Goal: Task Accomplishment & Management: Manage account settings

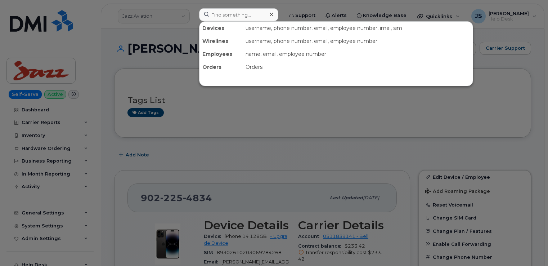
drag, startPoint x: 0, startPoint y: 0, endPoint x: 222, endPoint y: 14, distance: 222.4
click at [222, 14] on input at bounding box center [238, 14] width 79 height 13
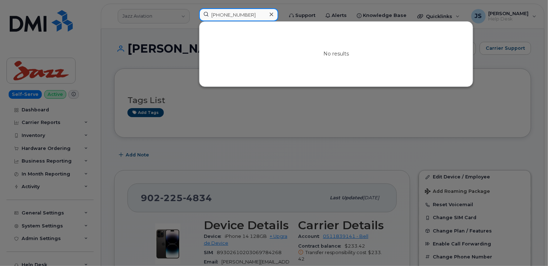
drag, startPoint x: 246, startPoint y: 17, endPoint x: 209, endPoint y: 15, distance: 37.1
click at [209, 15] on input "[PHONE_NUMBER]" at bounding box center [238, 14] width 79 height 13
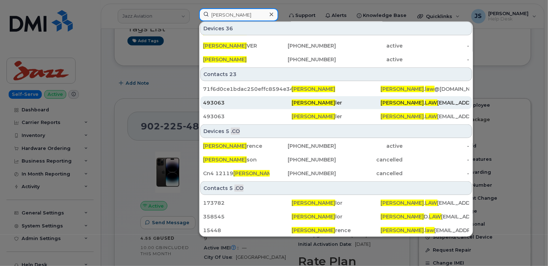
scroll to position [72, 0]
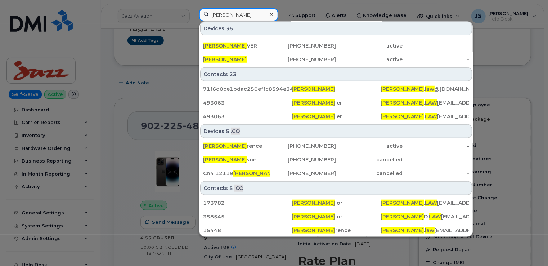
type input "Andrew Law"
click at [112, 100] on div at bounding box center [274, 133] width 548 height 266
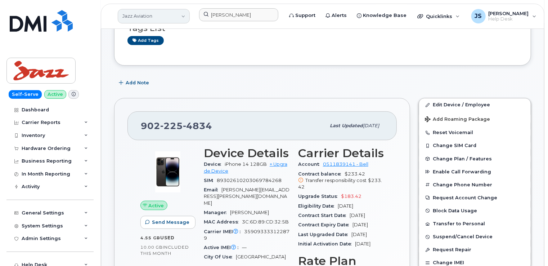
click at [148, 11] on link "Jazz Aviation" at bounding box center [154, 16] width 72 height 14
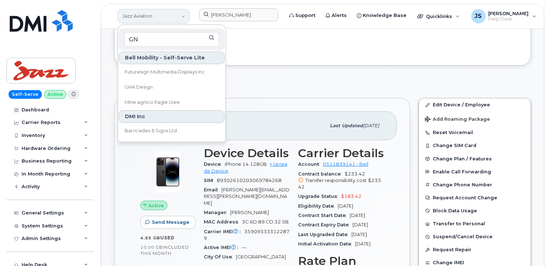
type input "G"
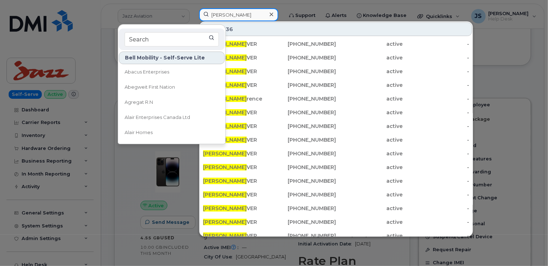
click at [230, 12] on input "Andrew Law" at bounding box center [238, 14] width 79 height 13
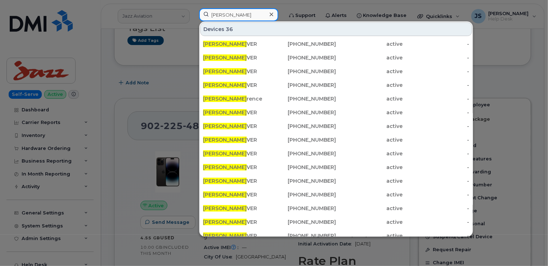
click at [230, 12] on input "Andrew Law" at bounding box center [238, 14] width 79 height 13
paste input "160856"
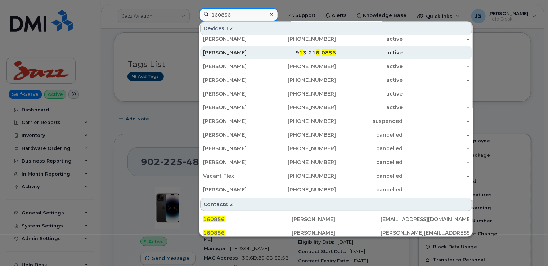
scroll to position [0, 0]
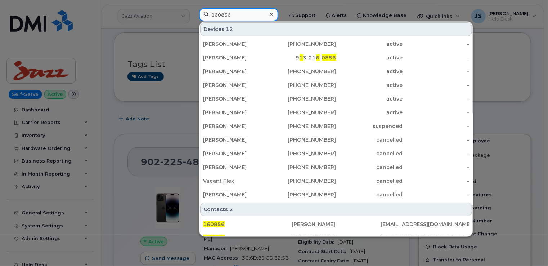
click at [240, 14] on input "160856" at bounding box center [238, 14] width 79 height 13
paste input "300146"
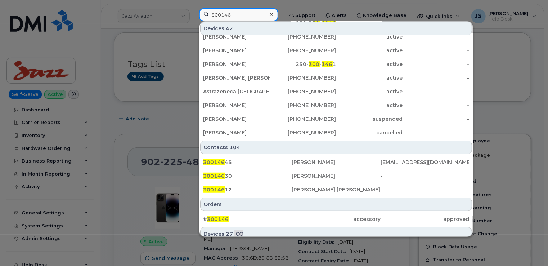
scroll to position [180, 0]
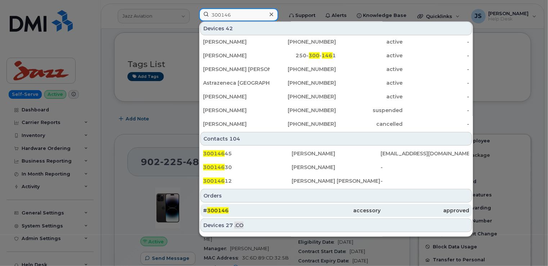
type input "300146"
click at [241, 210] on div "# 300146" at bounding box center [247, 210] width 89 height 7
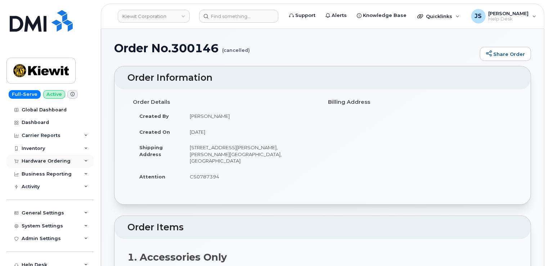
click at [84, 159] on div "Hardware Ordering" at bounding box center [49, 161] width 87 height 13
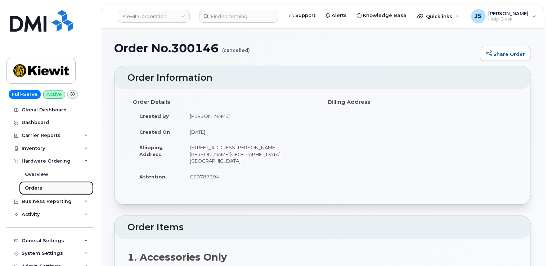
click at [35, 189] on div "Orders" at bounding box center [34, 188] width 18 height 6
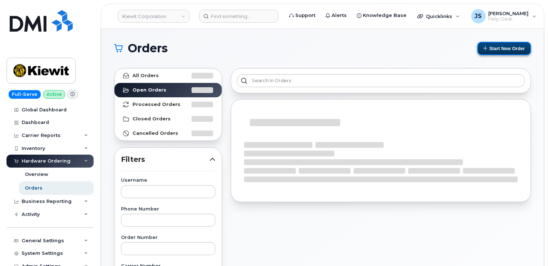
click at [502, 48] on button "Start New Order" at bounding box center [505, 48] width 54 height 13
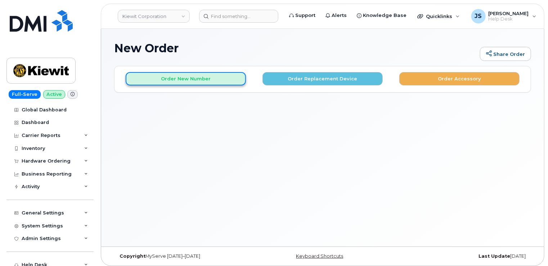
click at [202, 80] on button "Order New Number" at bounding box center [186, 78] width 120 height 13
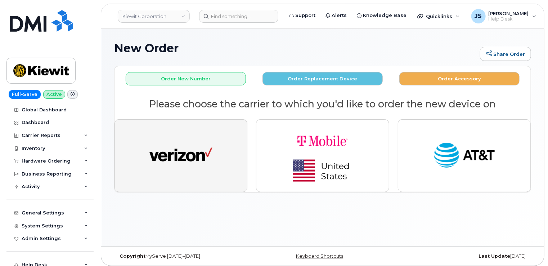
click at [191, 165] on img "button" at bounding box center [181, 155] width 63 height 32
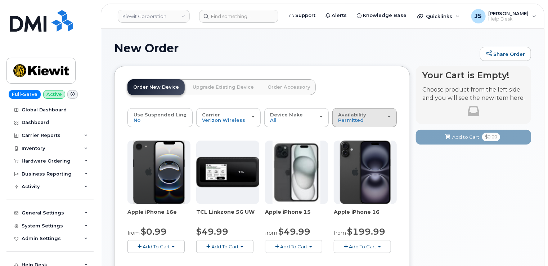
click at [385, 116] on div "Availability Permitted All" at bounding box center [365, 117] width 52 height 11
click at [346, 144] on label "All" at bounding box center [341, 146] width 15 height 9
click at [0, 0] on input "All" at bounding box center [0, 0] width 0 height 0
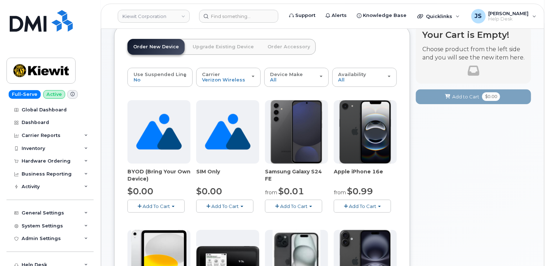
scroll to position [36, 0]
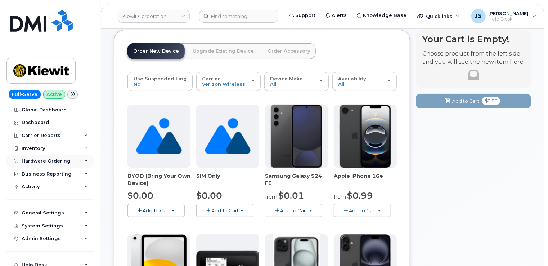
click at [85, 162] on icon at bounding box center [86, 161] width 4 height 4
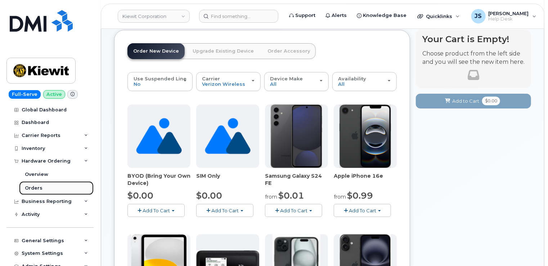
click at [33, 187] on div "Orders" at bounding box center [34, 188] width 18 height 6
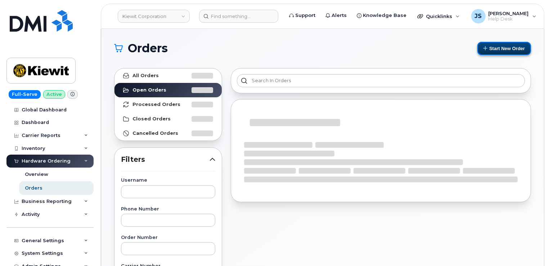
click at [494, 52] on button "Start New Order" at bounding box center [505, 48] width 54 height 13
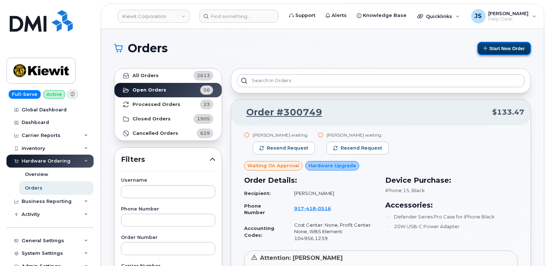
click at [503, 50] on button "Start New Order" at bounding box center [505, 48] width 54 height 13
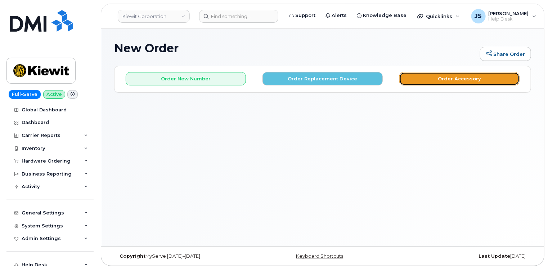
click at [451, 79] on button "Order Accessory" at bounding box center [460, 78] width 120 height 13
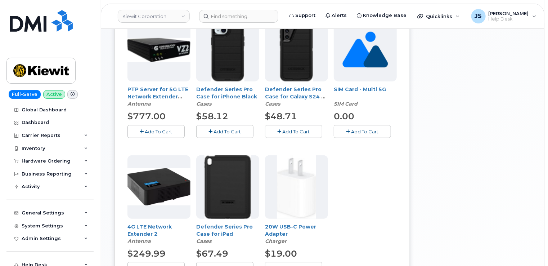
scroll to position [180, 0]
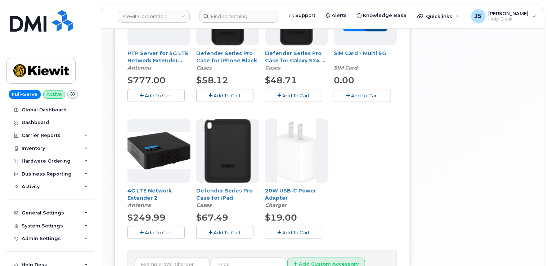
click at [154, 236] on button "Add To Cart" at bounding box center [156, 232] width 57 height 13
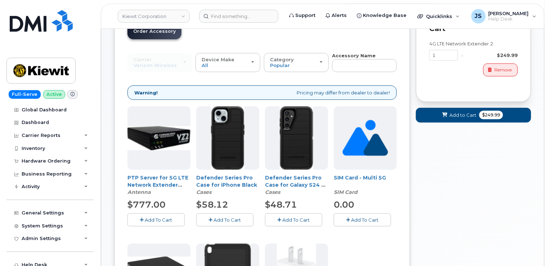
scroll to position [36, 0]
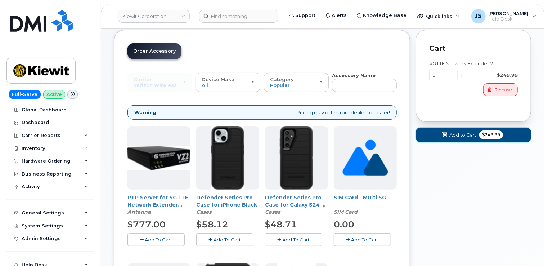
click at [450, 132] on span "Add to Cart" at bounding box center [463, 135] width 27 height 7
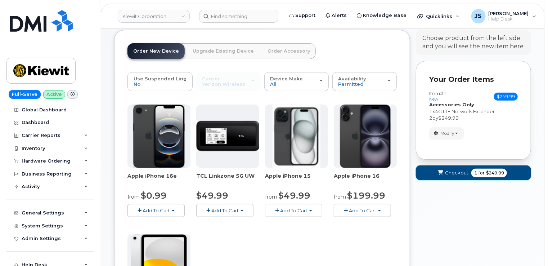
click at [449, 168] on button "Checkout 1 for $249.99" at bounding box center [473, 172] width 115 height 15
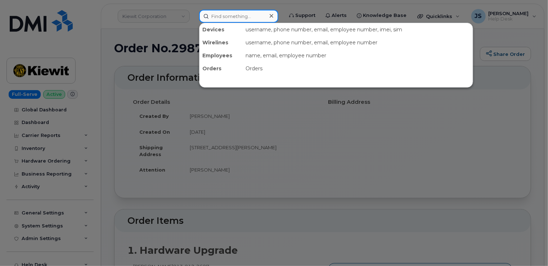
paste input "300146"
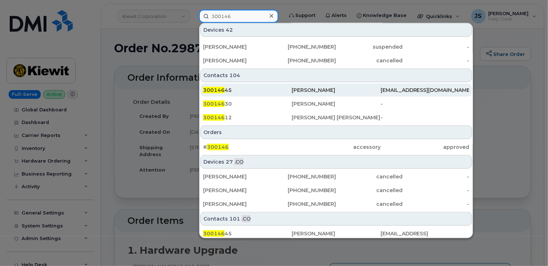
scroll to position [252, 0]
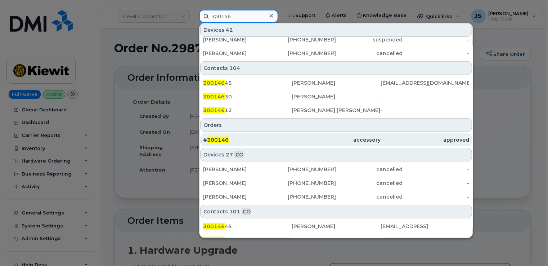
type input "300146"
click at [263, 140] on div "# 300146" at bounding box center [247, 139] width 89 height 7
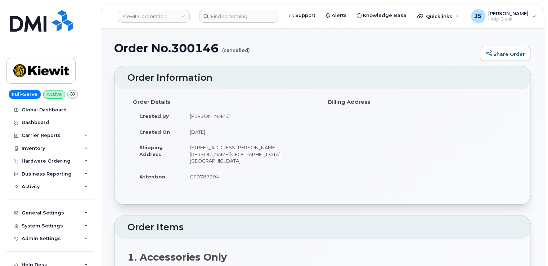
click at [206, 47] on h1 "Order No.300146 (cancelled)" at bounding box center [295, 48] width 362 height 13
copy h1 "300146"
click at [73, 162] on div "Hardware Ordering" at bounding box center [49, 161] width 87 height 13
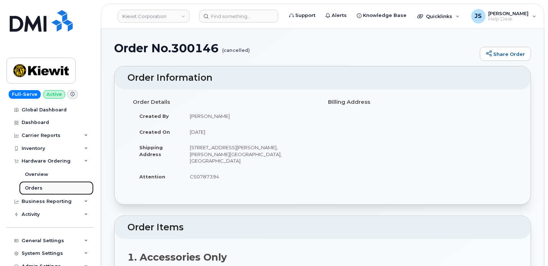
click at [53, 187] on link "Orders" at bounding box center [56, 188] width 75 height 14
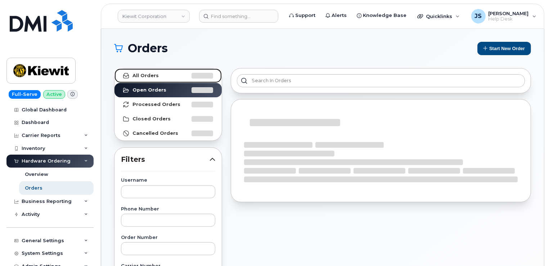
click at [143, 74] on strong "All Orders" at bounding box center [146, 76] width 26 height 6
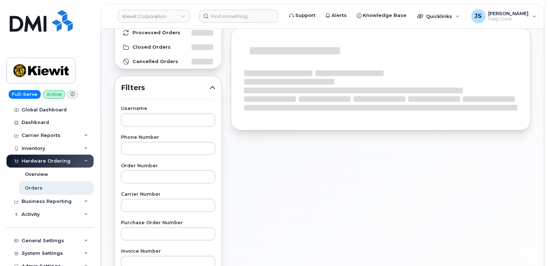
scroll to position [72, 0]
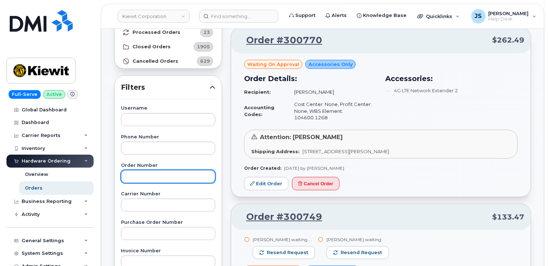
paste input "300146"
type input "300146"
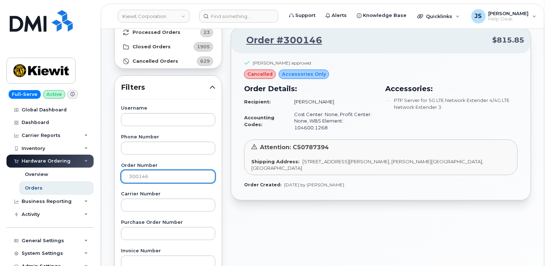
scroll to position [36, 0]
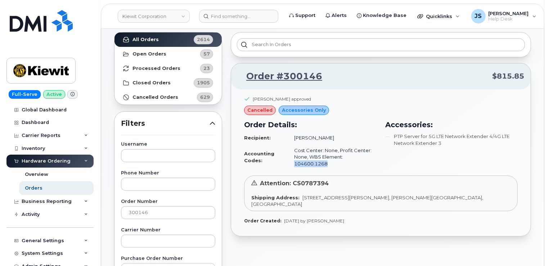
drag, startPoint x: 344, startPoint y: 157, endPoint x: 376, endPoint y: 156, distance: 32.4
click at [376, 156] on td "Cost Center: None, Profit Center: None, WBS Element: 104600.1268" at bounding box center [332, 157] width 89 height 26
drag, startPoint x: 376, startPoint y: 156, endPoint x: 373, endPoint y: 156, distance: 3.6
copy td "104600.1268"
click at [148, 210] on input "300146" at bounding box center [168, 212] width 94 height 13
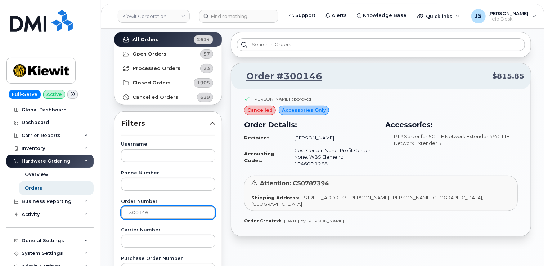
click at [148, 210] on input "300146" at bounding box center [168, 212] width 94 height 13
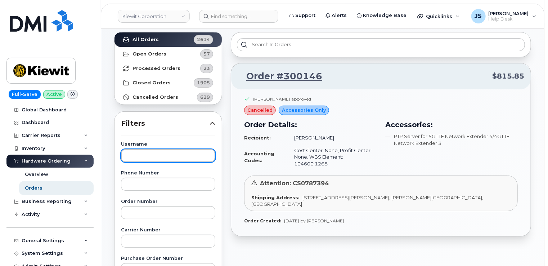
click at [147, 155] on input "text" at bounding box center [168, 155] width 94 height 13
type input "[PERSON_NAME]"
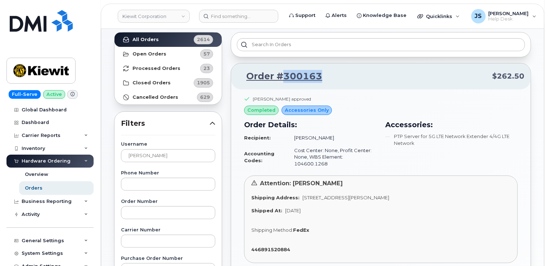
drag, startPoint x: 323, startPoint y: 74, endPoint x: 284, endPoint y: 76, distance: 39.0
click at [284, 76] on p "Order #300163 $262.50" at bounding box center [381, 76] width 287 height 13
copy link "300163"
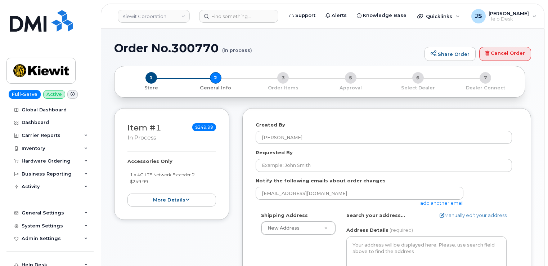
select select
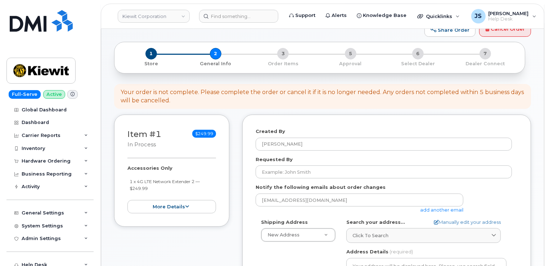
scroll to position [72, 0]
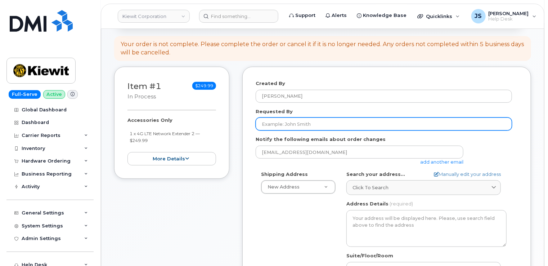
paste input "CS0787394"
type input "CS0787394"
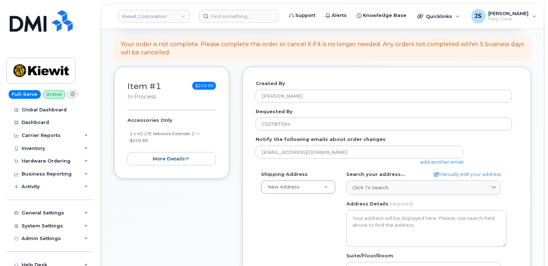
click at [436, 163] on link "add another email" at bounding box center [441, 162] width 43 height 6
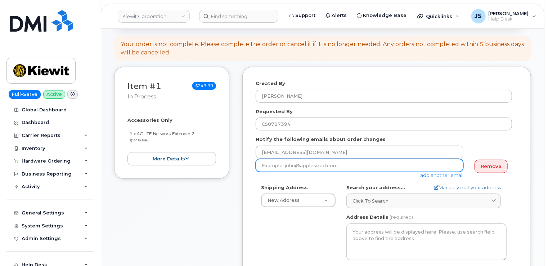
paste input "[PERSON_NAME][EMAIL_ADDRESS][PERSON_NAME][DOMAIN_NAME]"
type input "[PERSON_NAME][EMAIL_ADDRESS][PERSON_NAME][DOMAIN_NAME]"
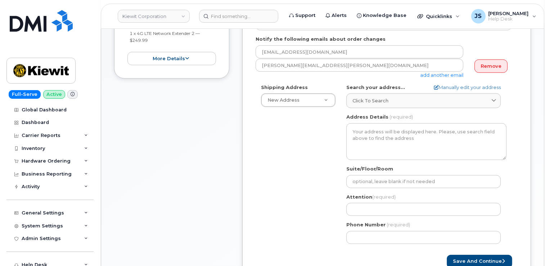
scroll to position [180, 0]
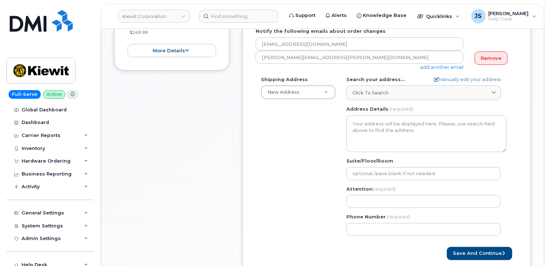
click at [431, 68] on link "add another email" at bounding box center [441, 67] width 43 height 6
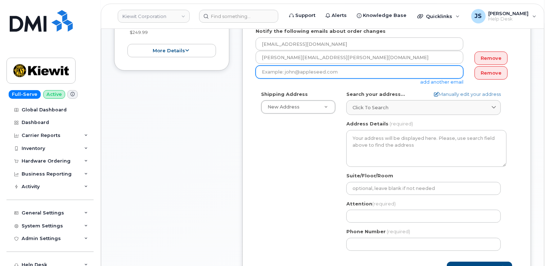
paste input "[PERSON_NAME][EMAIL_ADDRESS][PERSON_NAME][DOMAIN_NAME]"
type input "[PERSON_NAME][EMAIL_ADDRESS][PERSON_NAME][DOMAIN_NAME]"
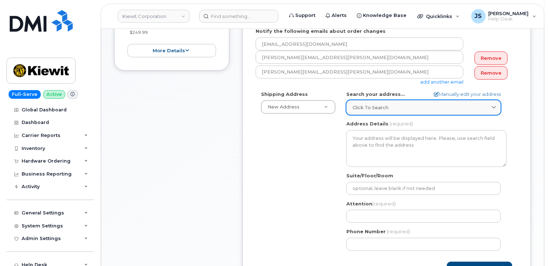
click at [392, 110] on div "Click to search" at bounding box center [424, 107] width 142 height 7
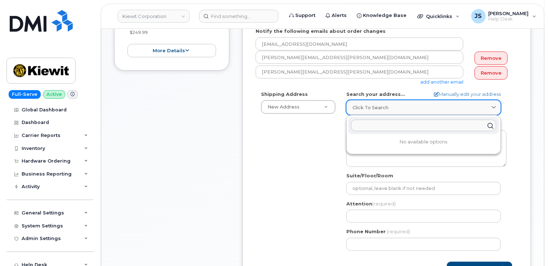
paste input "[STREET_ADDRESS]"
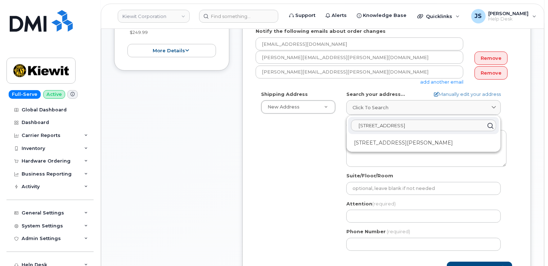
type input "[STREET_ADDRESS]"
click at [317, 141] on div "Shipping Address New Address New Address [STREET_ADDRESS][GEOGRAPHIC_DATA][STRE…" at bounding box center [384, 173] width 257 height 165
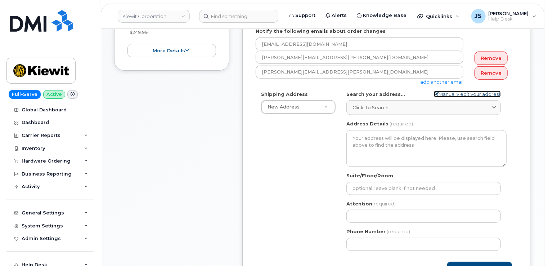
click at [481, 95] on link "Manually edit your address" at bounding box center [467, 94] width 67 height 7
select select
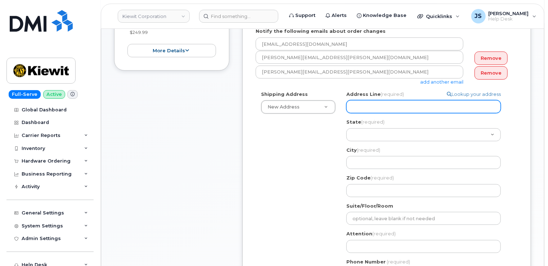
click at [385, 107] on input "Address Line (required)" at bounding box center [424, 106] width 155 height 13
paste input "[STREET_ADDRESS]"
select select
type input "[STREET_ADDRESS]"
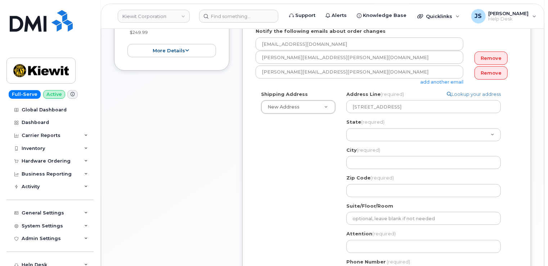
click at [342, 139] on div "Search your address... Manually edit your address Click to search [STREET_ADDRE…" at bounding box center [426, 189] width 171 height 196
click at [361, 162] on input "City (required)" at bounding box center [424, 162] width 155 height 13
paste input "Swanton"
select select
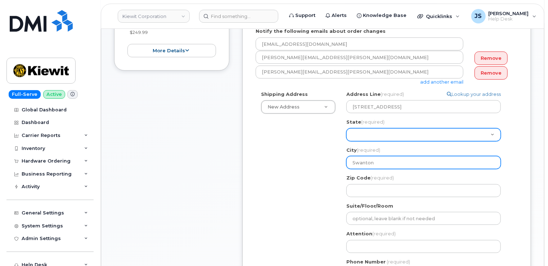
type input "Swanton"
click at [352, 135] on select "[US_STATE] [US_STATE] [US_STATE] [US_STATE] [US_STATE] [US_STATE] [US_STATE] [U…" at bounding box center [424, 134] width 155 height 13
select select "MD"
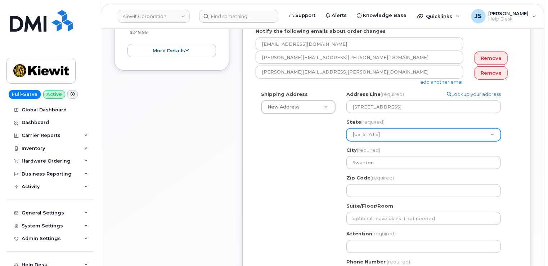
click at [353, 133] on select "[US_STATE] [US_STATE] [US_STATE] [US_STATE] [US_STATE] [US_STATE] [US_STATE] [U…" at bounding box center [424, 134] width 155 height 13
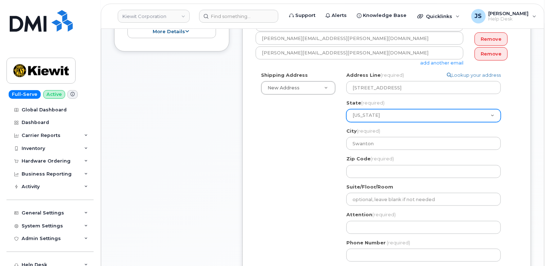
scroll to position [252, 0]
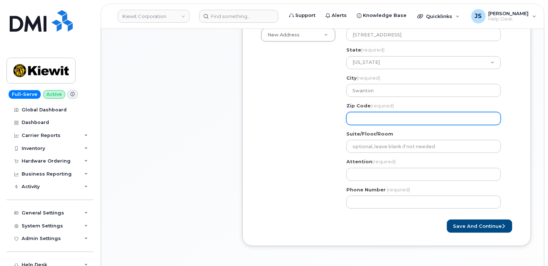
click at [358, 121] on input "Zip Code (required)" at bounding box center [424, 118] width 155 height 13
paste input "21561"
select select
type input "21561"
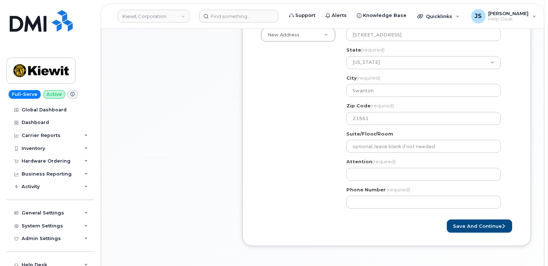
click at [344, 148] on div "MD [GEOGRAPHIC_DATA] Search your address... Manually edit your address Click to…" at bounding box center [426, 117] width 171 height 196
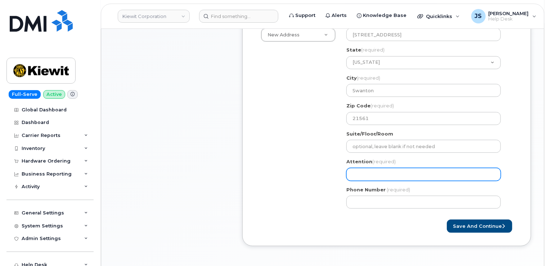
click at [371, 175] on input "Attention (required)" at bounding box center [424, 174] width 155 height 13
select select
type input "J"
select select
type input "[PERSON_NAME]"
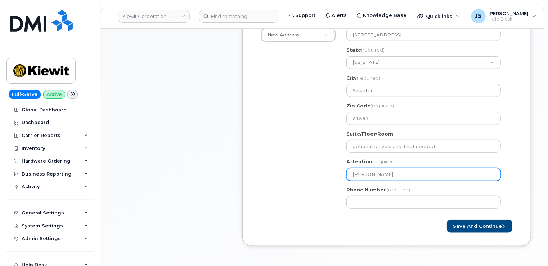
select select
type input "Jad"
select select
type input "[PERSON_NAME]"
select select
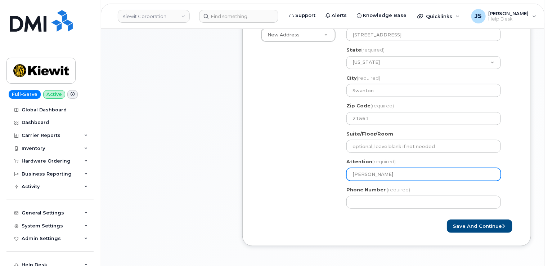
type input "[PERSON_NAME]"
select select
type input "[PERSON_NAME]"
select select
type input "[PERSON_NAME]"
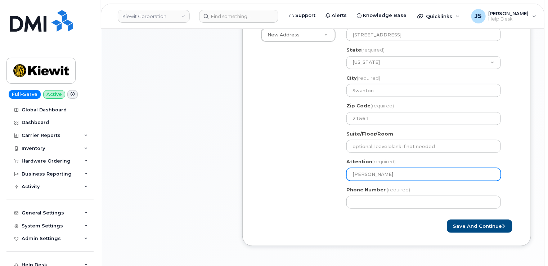
select select
type input "[PERSON_NAME]"
select select
type input "[PERSON_NAME]"
select select
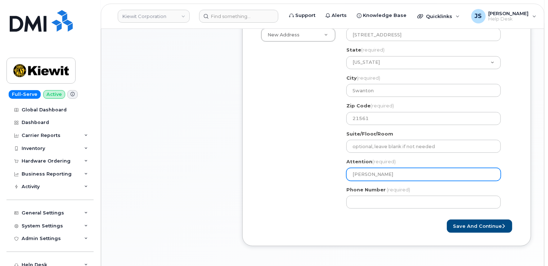
type input "[PERSON_NAME]"
select select
type input "[PERSON_NAME]"
select select
type input "[PERSON_NAME]"
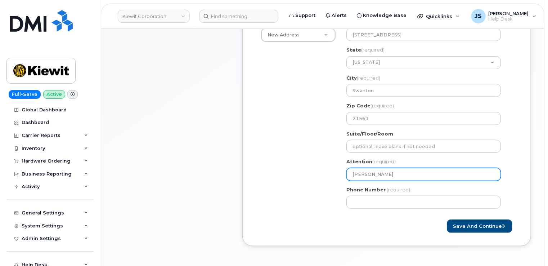
select select
type input "[PERSON_NAME]"
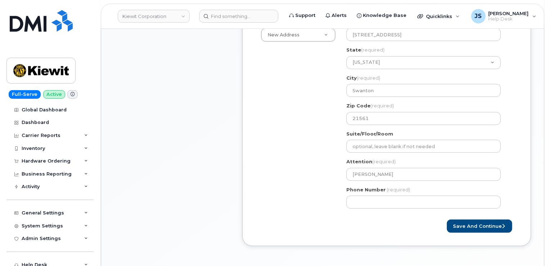
click at [329, 171] on div "Shipping Address New Address New Address [STREET_ADDRESS][GEOGRAPHIC_DATA][STRE…" at bounding box center [384, 117] width 257 height 196
click at [414, 203] on input "Phone Number" at bounding box center [424, 202] width 155 height 13
click at [356, 207] on input "Phone Number" at bounding box center [424, 202] width 155 height 13
click at [361, 203] on input "Phone Number" at bounding box center [424, 202] width 155 height 13
click at [374, 201] on input "Phone Number" at bounding box center [424, 202] width 155 height 13
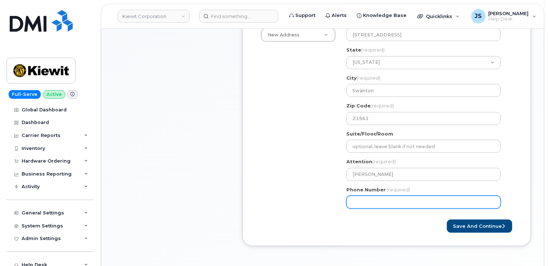
select select
type input "2018207206"
click at [388, 214] on form "Created By Jacob Shepherd Requested By CS0787394 Notify the following emails ab…" at bounding box center [387, 66] width 262 height 333
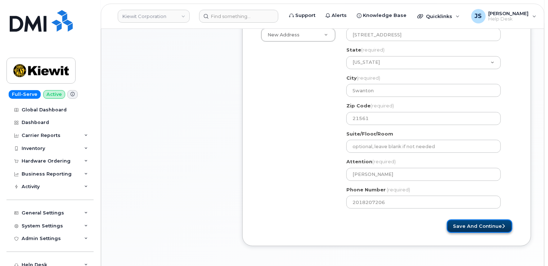
click at [476, 224] on button "Save and Continue" at bounding box center [480, 225] width 66 height 13
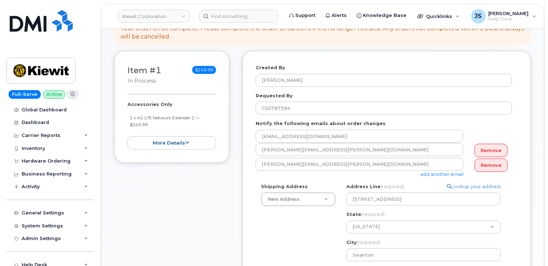
scroll to position [72, 0]
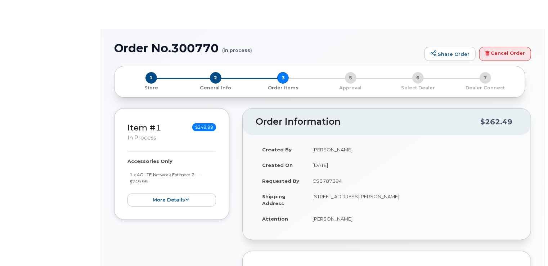
radio input "true"
select select
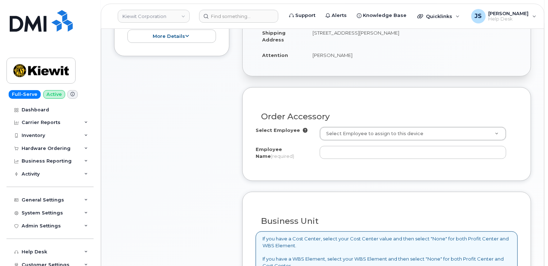
scroll to position [216, 0]
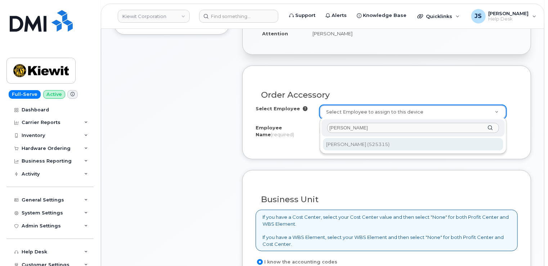
type input "[PERSON_NAME]"
type input "2165023"
type input "[PERSON_NAME]"
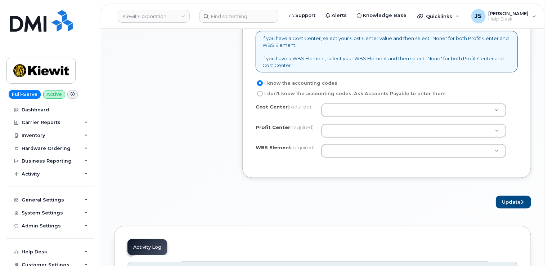
scroll to position [396, 0]
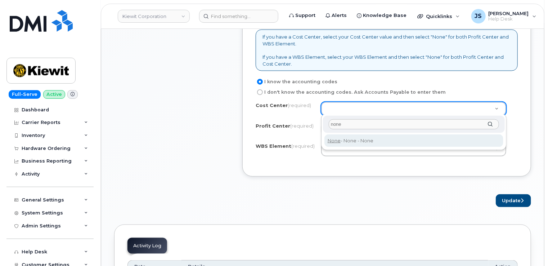
type input "none"
type input "None"
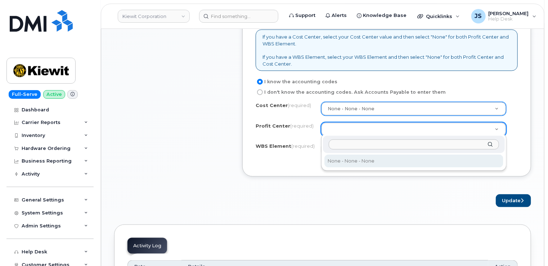
select select "None"
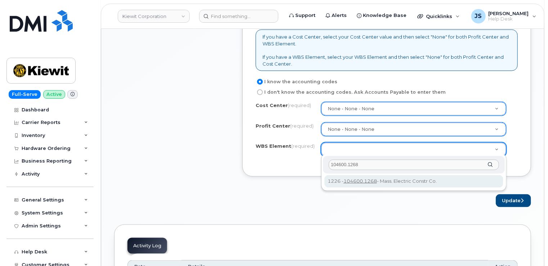
type input "104600.1268"
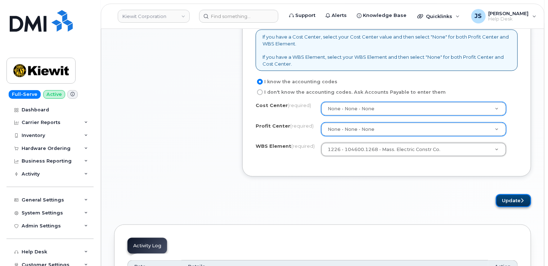
click at [507, 201] on button "Update" at bounding box center [513, 200] width 35 height 13
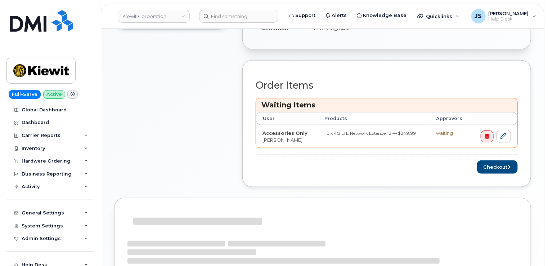
scroll to position [288, 0]
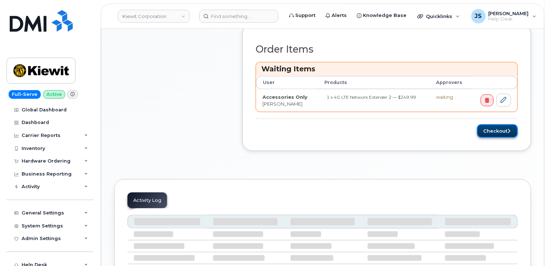
click at [486, 131] on button "Checkout" at bounding box center [497, 130] width 41 height 13
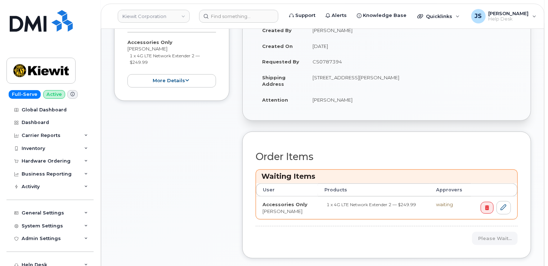
scroll to position [108, 0]
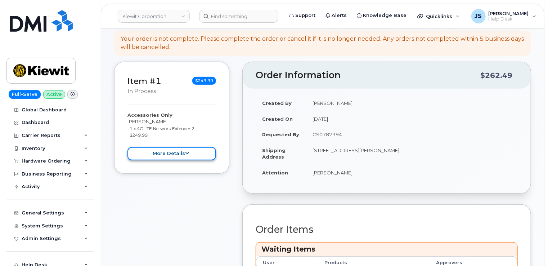
click at [187, 155] on icon at bounding box center [188, 153] width 4 height 5
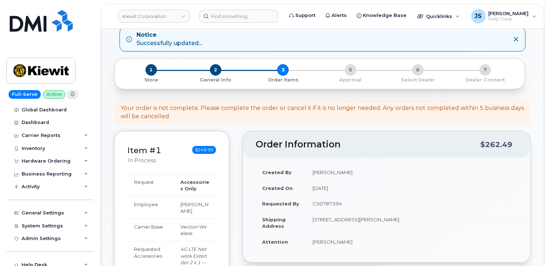
scroll to position [36, 0]
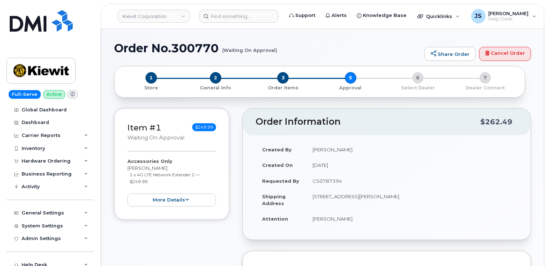
click at [190, 48] on h1 "Order No.300770 (Waiting On Approval)" at bounding box center [267, 48] width 307 height 13
copy h1 "300770"
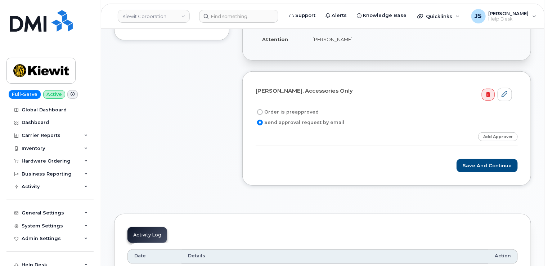
scroll to position [180, 0]
click at [493, 136] on link "Add Approver" at bounding box center [498, 136] width 40 height 9
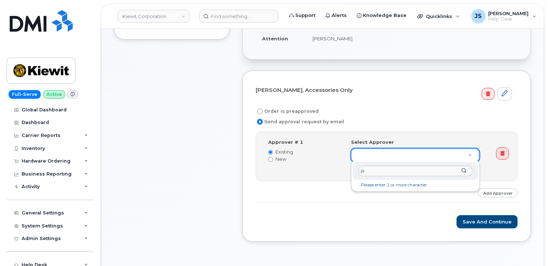
type input "j"
type input "S"
type input "J"
type input "G"
type input "J"
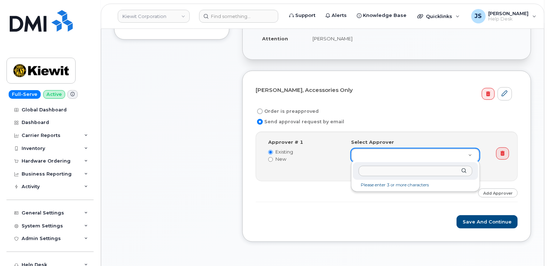
click at [464, 171] on div at bounding box center [415, 171] width 125 height 18
type input "J"
type input "S"
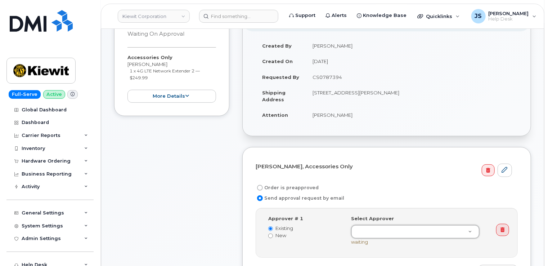
scroll to position [0, 0]
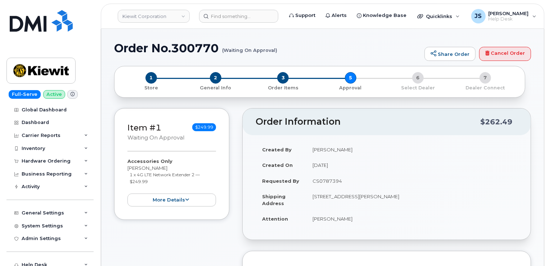
click at [220, 82] on div "2 General Info" at bounding box center [215, 81] width 67 height 19
click at [215, 78] on span "2" at bounding box center [216, 78] width 12 height 12
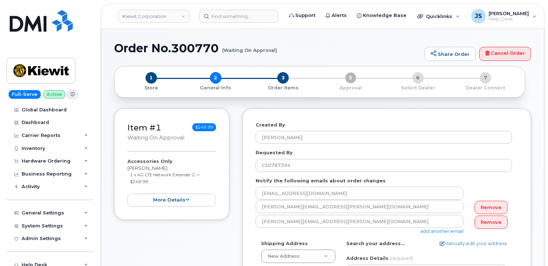
select select
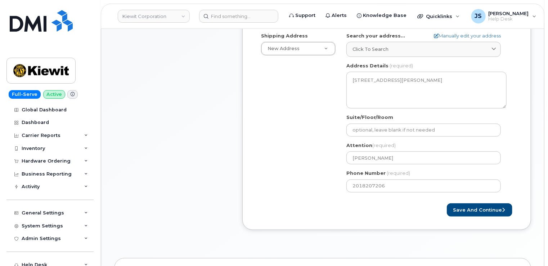
scroll to position [252, 0]
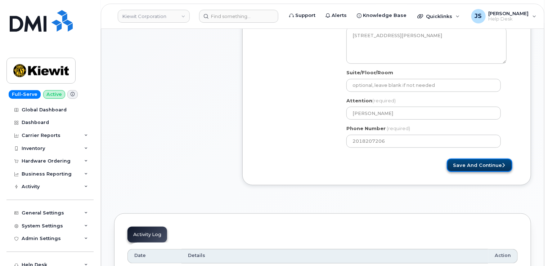
click at [503, 167] on button "Save and Continue" at bounding box center [480, 165] width 66 height 13
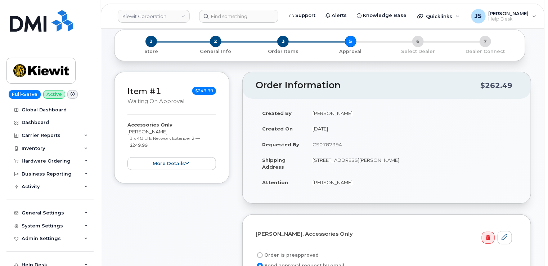
scroll to position [36, 0]
click at [282, 40] on span "3" at bounding box center [283, 42] width 12 height 12
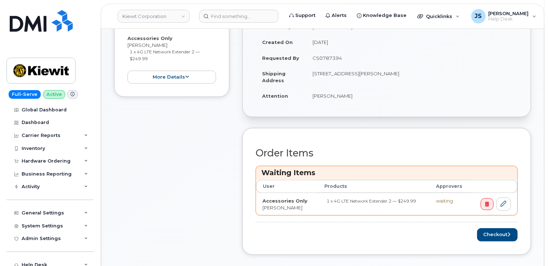
scroll to position [108, 0]
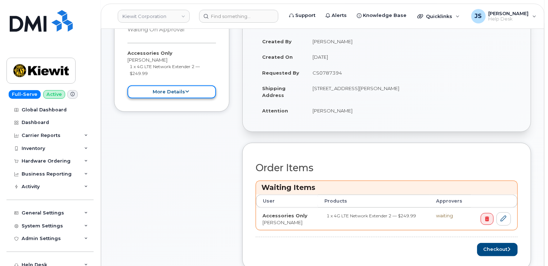
click at [188, 91] on icon at bounding box center [188, 91] width 4 height 5
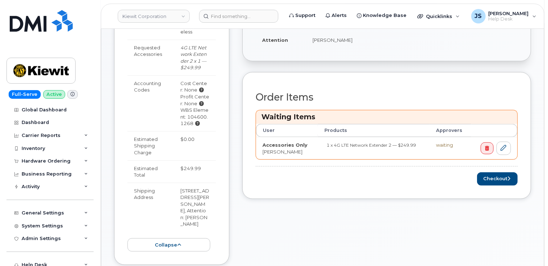
scroll to position [180, 0]
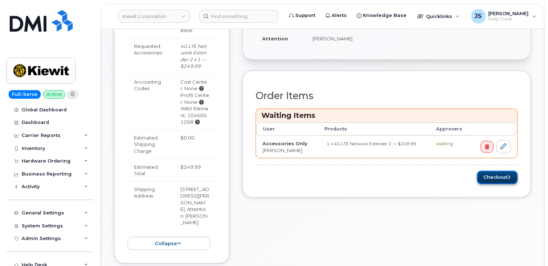
click at [509, 178] on button "Checkout" at bounding box center [497, 177] width 41 height 13
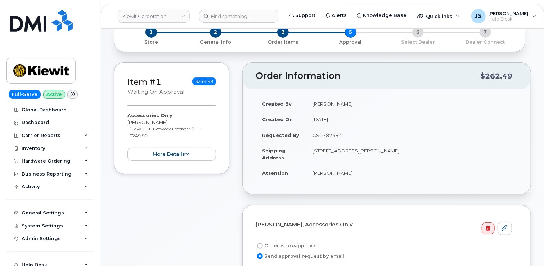
scroll to position [36, 0]
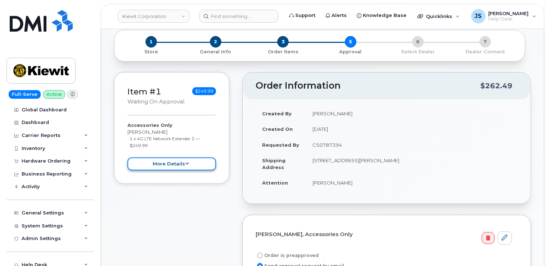
click at [164, 161] on button "more details" at bounding box center [172, 163] width 89 height 13
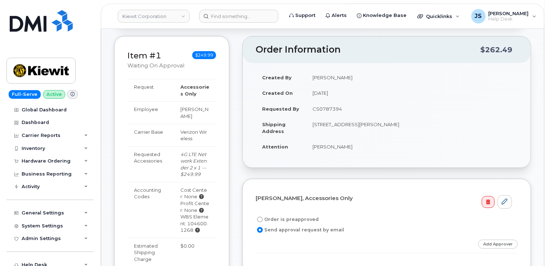
scroll to position [0, 0]
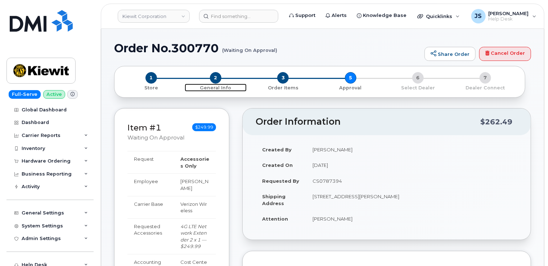
click at [213, 76] on span "2" at bounding box center [216, 78] width 12 height 12
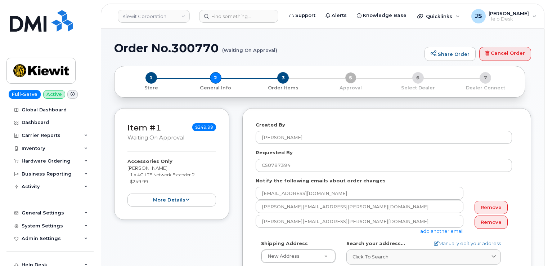
select select
click at [167, 200] on button "more details" at bounding box center [172, 199] width 89 height 13
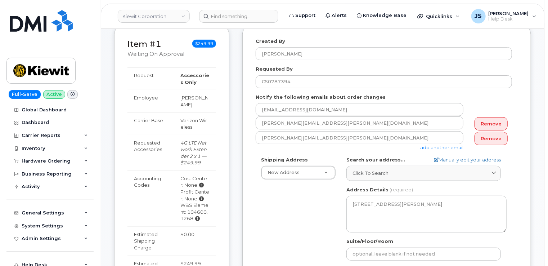
scroll to position [72, 0]
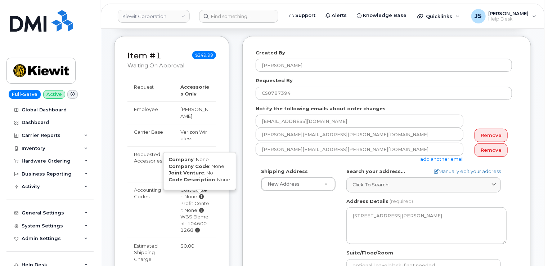
click at [199, 196] on icon at bounding box center [201, 196] width 5 height 5
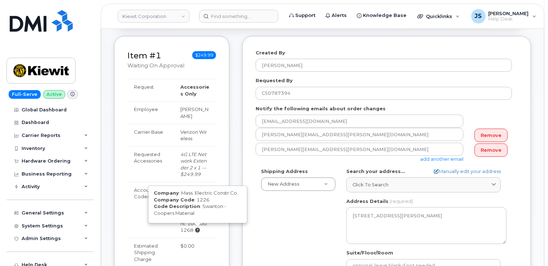
click at [199, 228] on icon at bounding box center [197, 230] width 5 height 5
click at [197, 229] on icon at bounding box center [197, 230] width 5 height 5
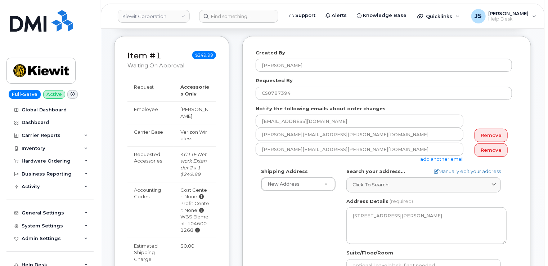
click at [177, 230] on td "Cost Center: None Profit Center: None WBS Element: 104600.1268" at bounding box center [195, 210] width 42 height 56
click at [187, 226] on div "WBS Element: 104600.1268" at bounding box center [195, 223] width 29 height 20
click at [190, 223] on div "WBS Element: 104600.1268" at bounding box center [195, 223] width 29 height 20
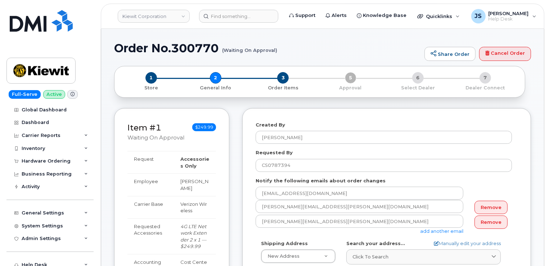
click at [214, 77] on div "1 Store 2 General Info 3 Order Items 5 Approval 6 Select Dealer 7 Dealer Connect" at bounding box center [319, 81] width 399 height 19
click at [148, 81] on span "1" at bounding box center [152, 78] width 12 height 12
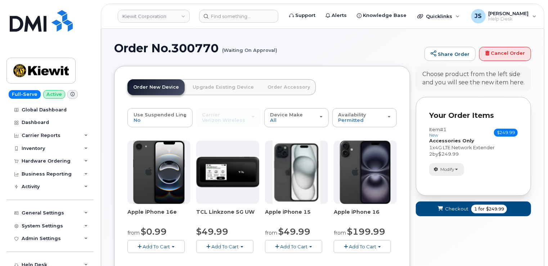
click at [445, 166] on span "Modify" at bounding box center [448, 169] width 14 height 6
click at [448, 182] on link "change" at bounding box center [464, 180] width 68 height 9
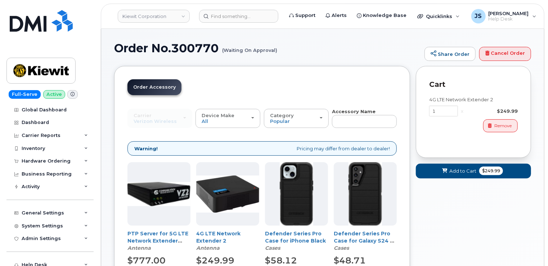
scroll to position [36, 0]
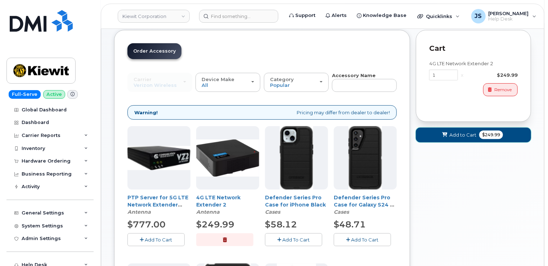
click at [467, 133] on span "Add to Cart" at bounding box center [463, 135] width 27 height 7
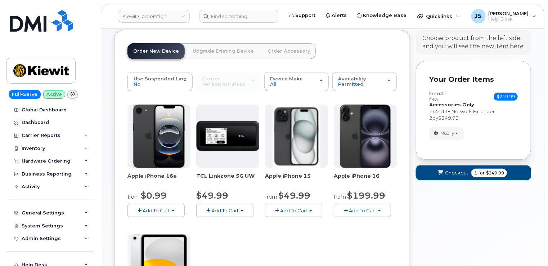
click at [463, 174] on span "Checkout" at bounding box center [456, 172] width 23 height 7
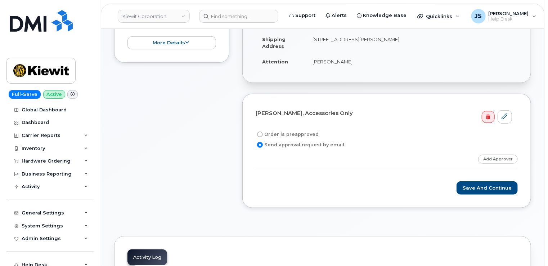
scroll to position [180, 0]
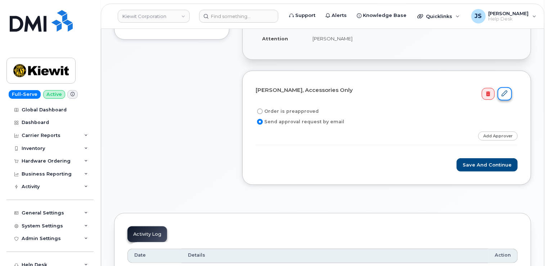
click at [507, 92] on icon at bounding box center [505, 93] width 6 height 6
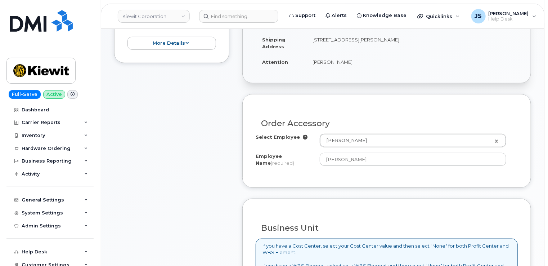
scroll to position [216, 0]
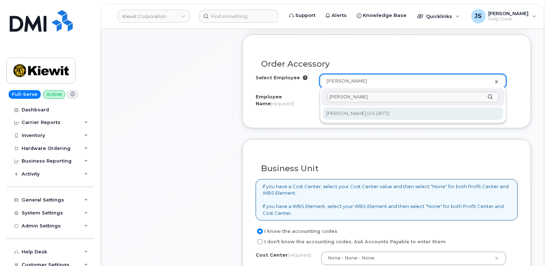
type input "[PERSON_NAME]"
type input "2157754"
type input "[PERSON_NAME]"
select select
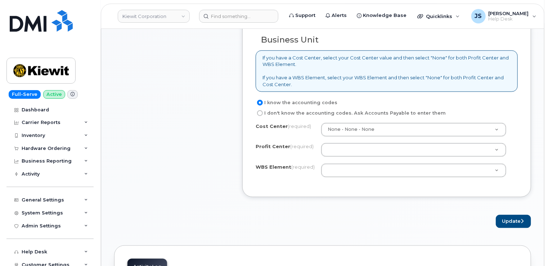
scroll to position [360, 0]
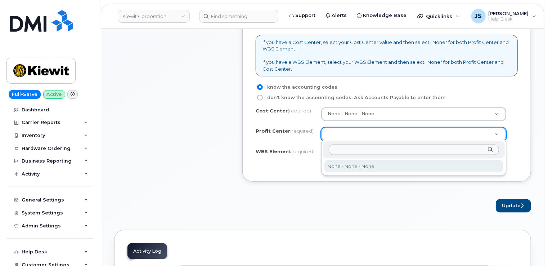
select select "None"
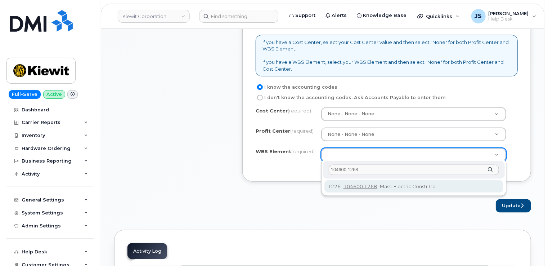
type input "104600.1268"
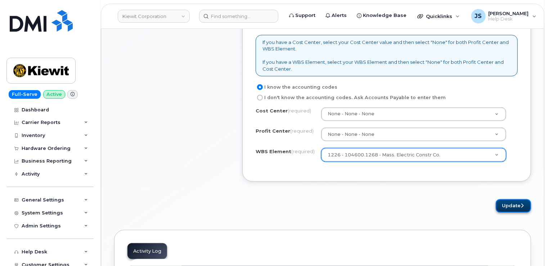
click at [517, 207] on button "Update" at bounding box center [513, 205] width 35 height 13
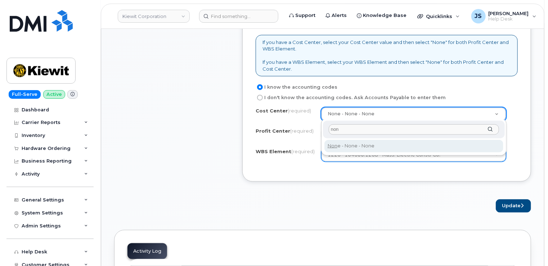
type input "non"
type input "None"
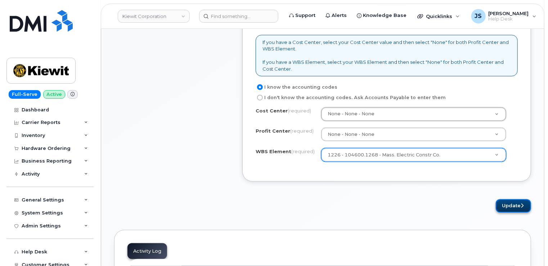
click at [514, 202] on button "Update" at bounding box center [513, 205] width 35 height 13
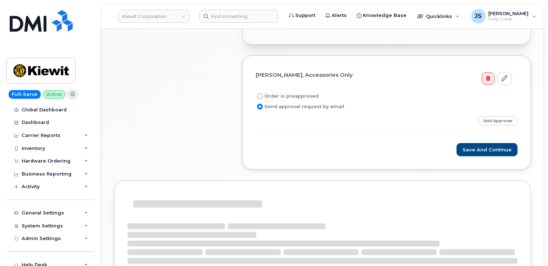
scroll to position [252, 0]
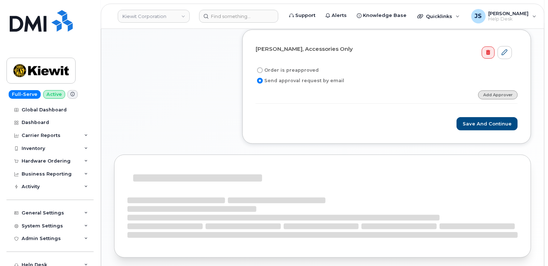
click at [507, 92] on link "Add Approver" at bounding box center [498, 94] width 40 height 9
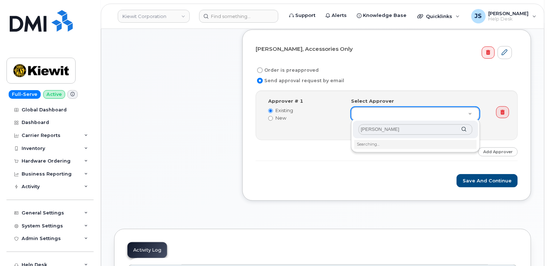
type input "J"
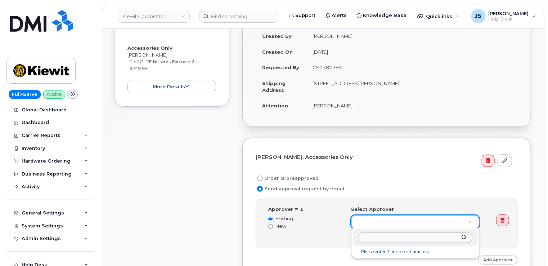
scroll to position [180, 0]
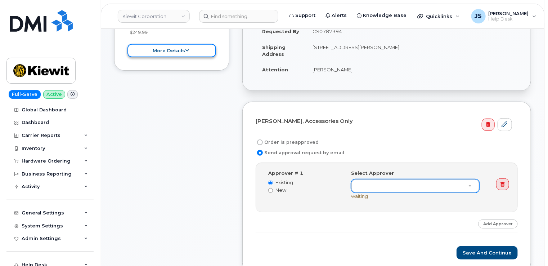
click at [186, 54] on button "more details" at bounding box center [172, 50] width 89 height 13
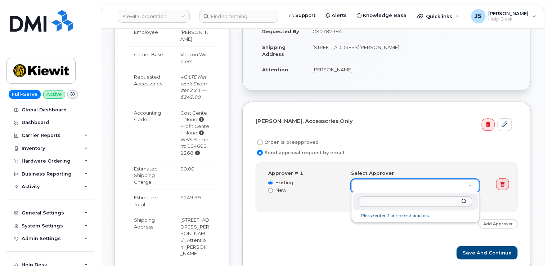
click at [369, 204] on input "text" at bounding box center [416, 201] width 114 height 10
type input "J"
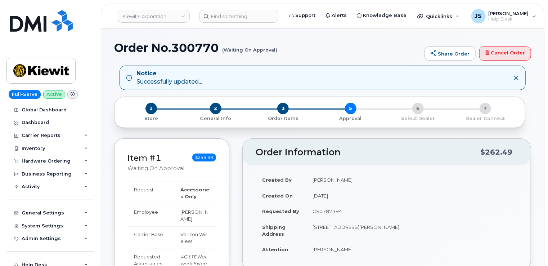
scroll to position [0, 0]
drag, startPoint x: 516, startPoint y: 52, endPoint x: 300, endPoint y: 31, distance: 216.9
click at [516, 52] on link "Cancel Order" at bounding box center [506, 54] width 52 height 14
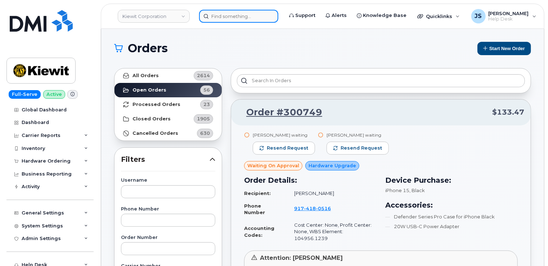
click at [257, 14] on input at bounding box center [238, 16] width 79 height 13
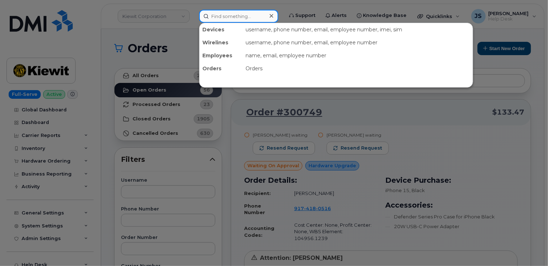
paste input "[PHONE_NUMBER]"
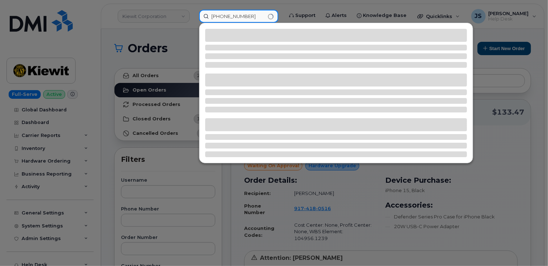
type input "[PHONE_NUMBER]"
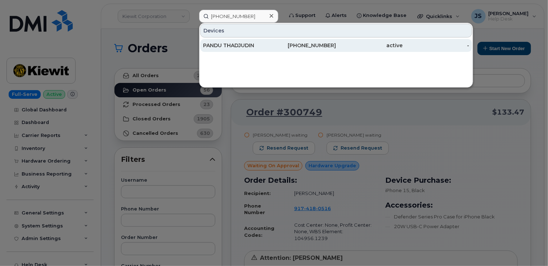
click at [242, 43] on div "PANDU THADJUDIN" at bounding box center [236, 45] width 67 height 7
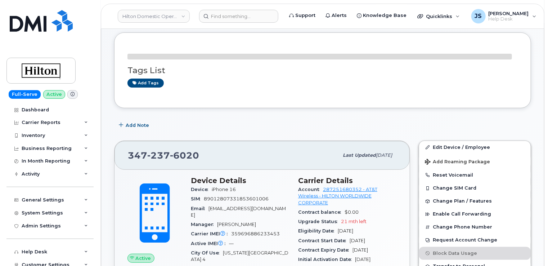
scroll to position [72, 0]
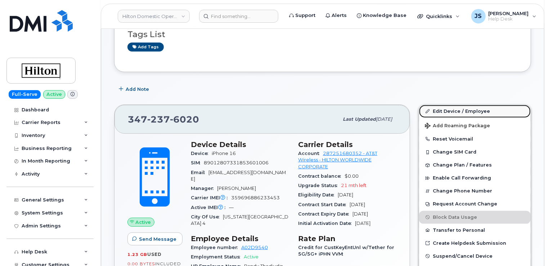
click at [453, 109] on link "Edit Device / Employee" at bounding box center [475, 111] width 112 height 13
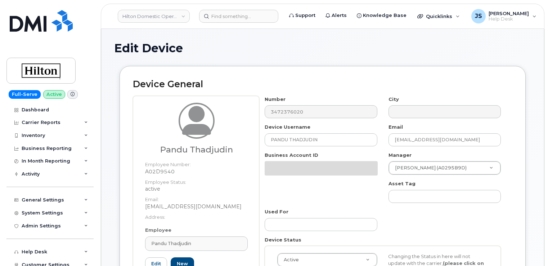
select select "34080331"
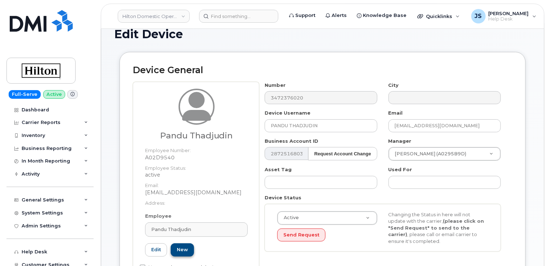
scroll to position [36, 0]
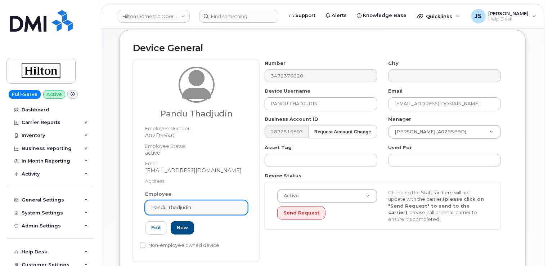
click at [194, 202] on link "Pandu Thadjudin" at bounding box center [196, 207] width 103 height 14
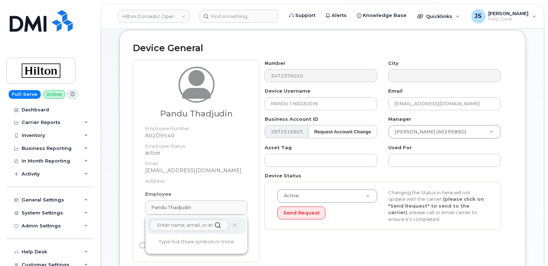
paste input "Christian Chong"
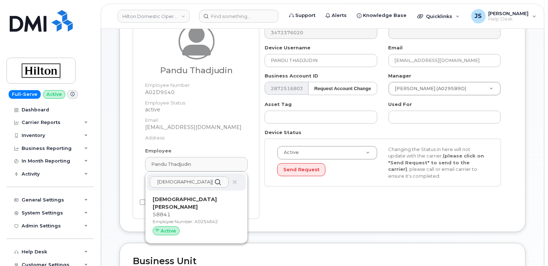
scroll to position [108, 0]
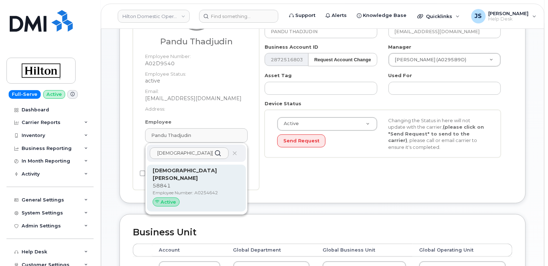
type input "Christian Chong"
click at [172, 182] on p "58841" at bounding box center [197, 186] width 88 height 8
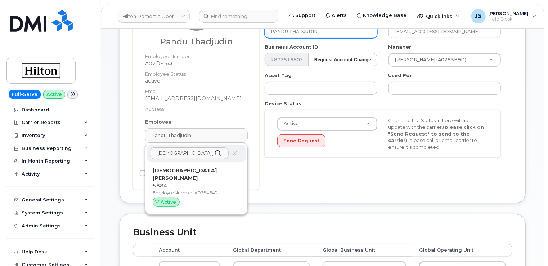
type input "A0254642"
type input "Christian Chong"
type input "christian.chong@waldorfastoria.com"
type input "34542459"
type input "34542004"
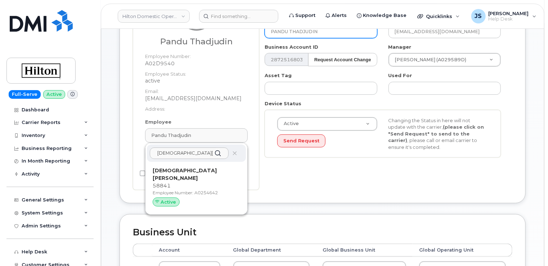
type input "34542226"
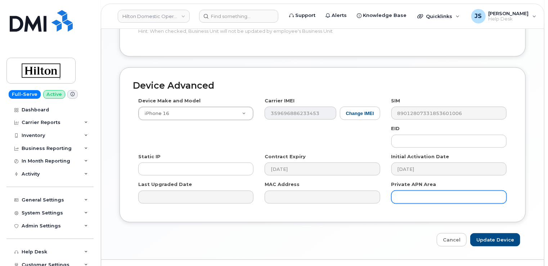
scroll to position [386, 0]
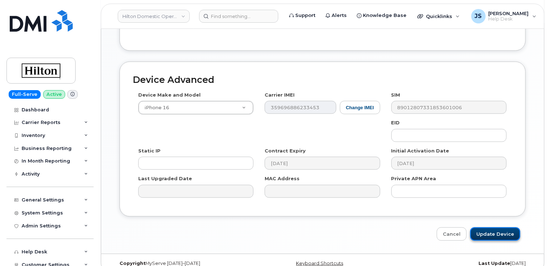
click at [493, 227] on input "Update Device" at bounding box center [496, 233] width 50 height 13
type input "Saving..."
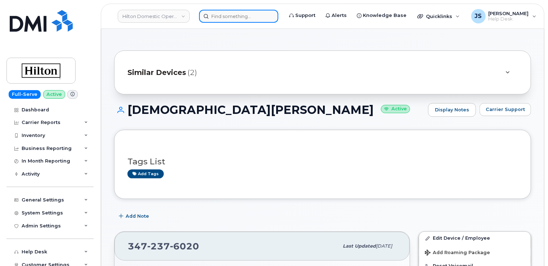
click at [211, 17] on input at bounding box center [238, 16] width 79 height 13
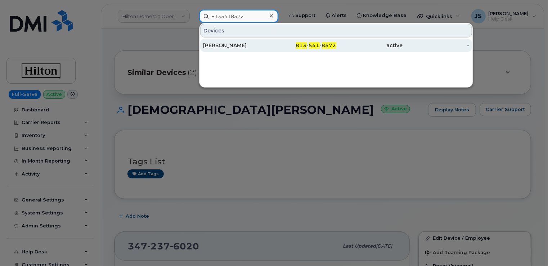
type input "8135418572"
click at [233, 43] on div "[PERSON_NAME]" at bounding box center [236, 45] width 67 height 7
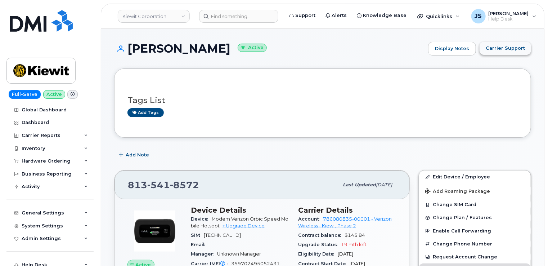
click at [494, 46] on span "Carrier Support" at bounding box center [505, 48] width 39 height 7
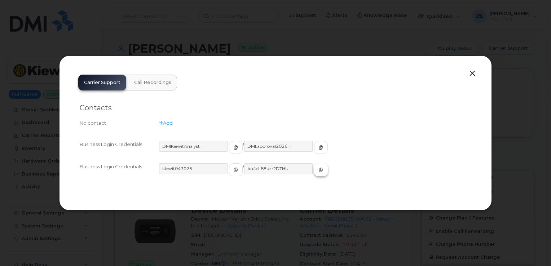
click at [318, 169] on icon "button" at bounding box center [320, 170] width 4 height 4
click at [209, 36] on div at bounding box center [275, 133] width 551 height 266
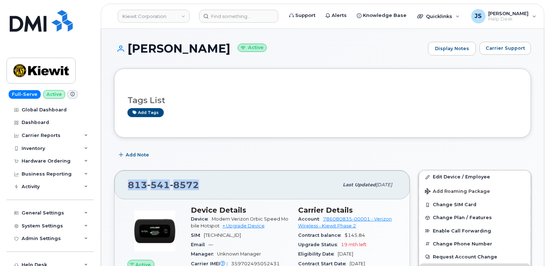
drag, startPoint x: 197, startPoint y: 184, endPoint x: 129, endPoint y: 183, distance: 68.1
click at [129, 183] on span "[PHONE_NUMBER]" at bounding box center [163, 184] width 71 height 11
copy span "[PHONE_NUMBER]"
